Goal: Obtain resource: Download file/media

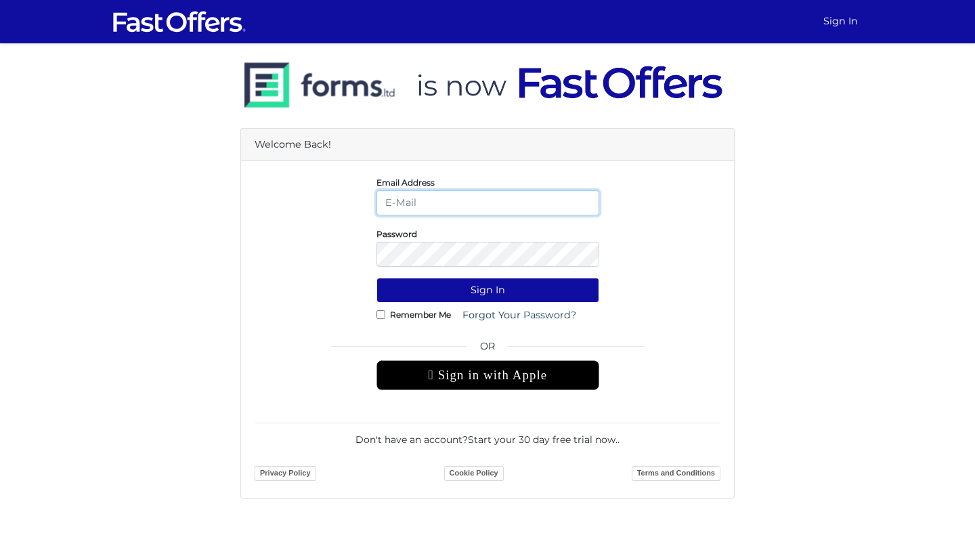
type input "mayakaye@gmail.com"
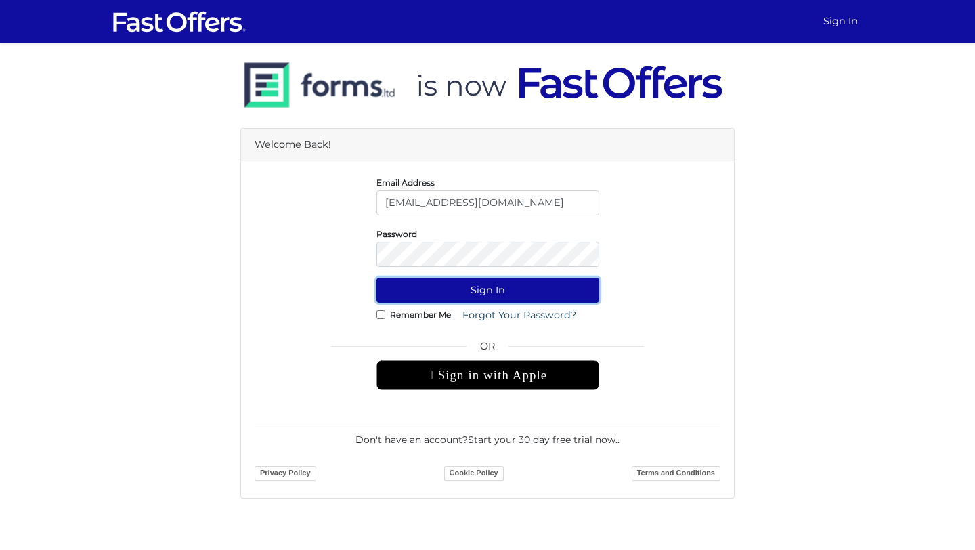
click at [503, 296] on button "Sign In" at bounding box center [487, 290] width 223 height 25
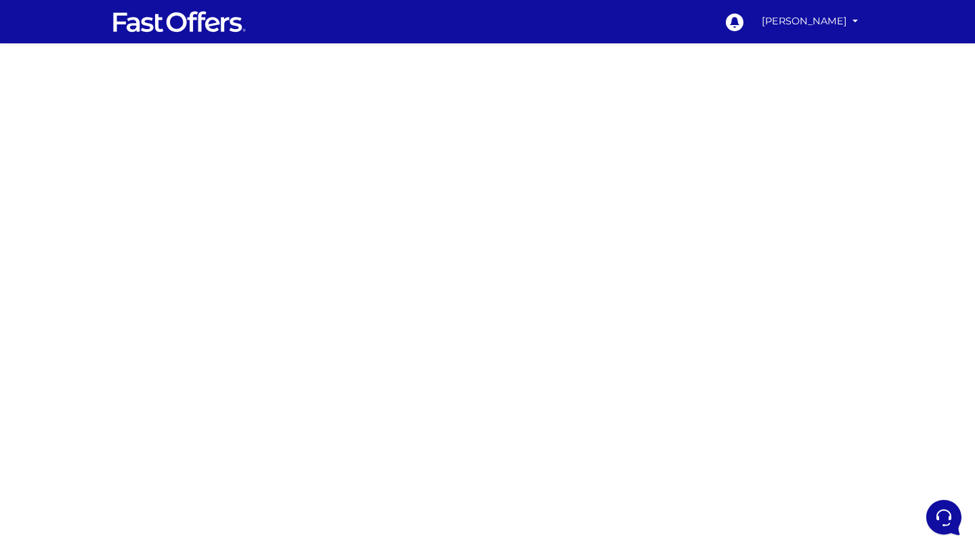
scroll to position [56, 0]
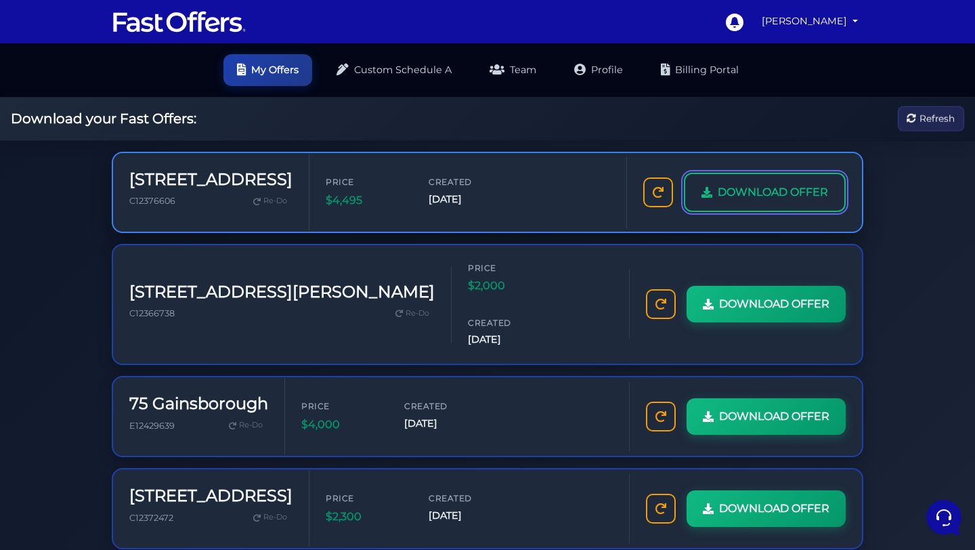
click at [744, 183] on span "DOWNLOAD OFFER" at bounding box center [772, 192] width 110 height 18
